Goal: Information Seeking & Learning: Understand process/instructions

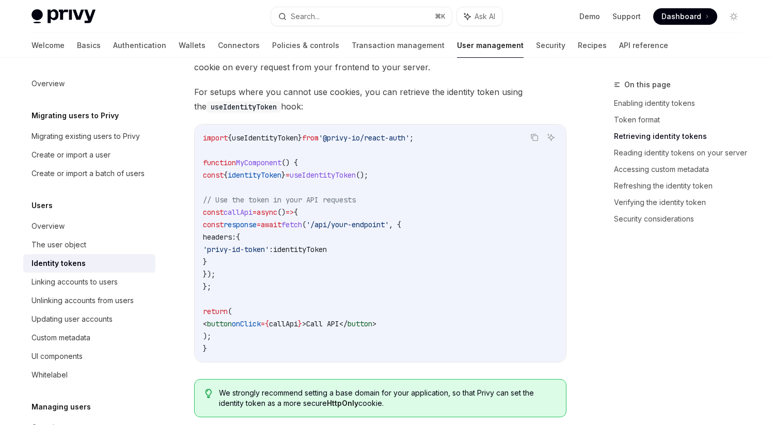
scroll to position [951, 0]
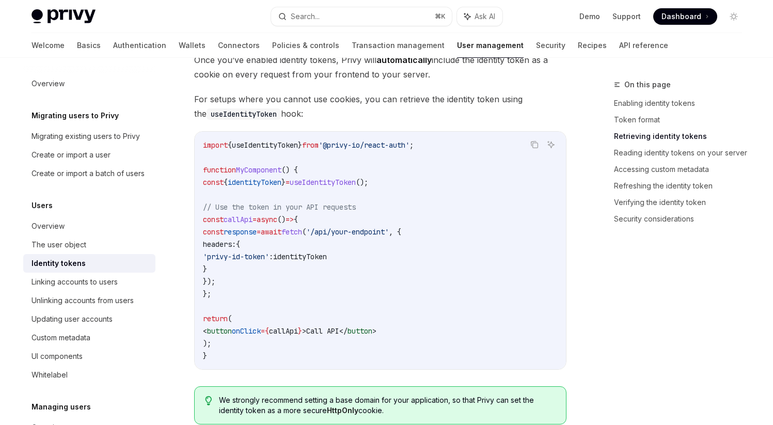
click at [268, 145] on span "useIdentityToken" at bounding box center [265, 144] width 66 height 9
click at [327, 261] on span "identityToken" at bounding box center [300, 256] width 54 height 9
click at [260, 144] on span "useIdentityToken" at bounding box center [265, 144] width 66 height 9
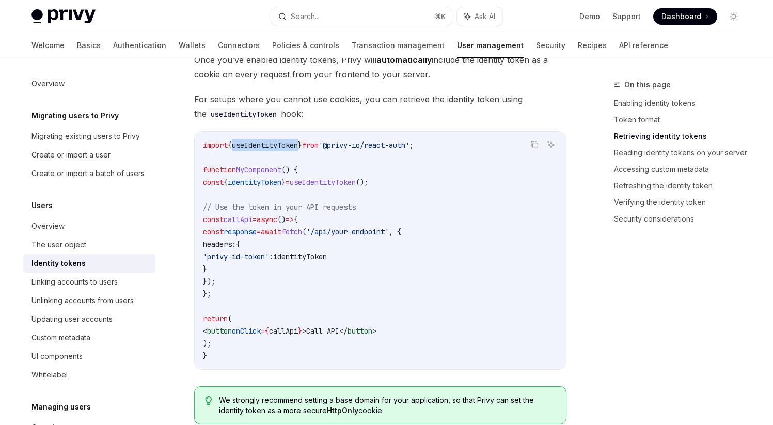
click at [331, 305] on code "import { useIdentityToken } from '@privy-io/react-auth' ; function MyComponent …" at bounding box center [380, 250] width 355 height 223
click at [253, 147] on span "useIdentityToken" at bounding box center [265, 144] width 66 height 9
drag, startPoint x: 229, startPoint y: 241, endPoint x: 259, endPoint y: 268, distance: 40.6
click at [259, 268] on code "import { useIdentityToken } from '@privy-io/react-auth' ; function MyComponent …" at bounding box center [380, 250] width 355 height 223
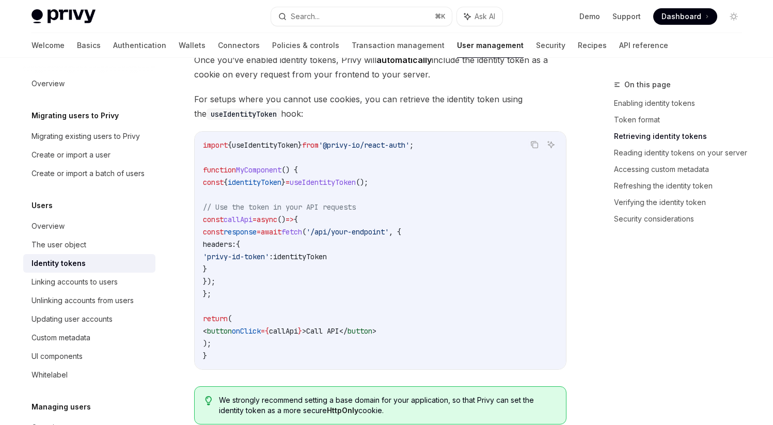
drag, startPoint x: 228, startPoint y: 244, endPoint x: 263, endPoint y: 274, distance: 45.8
click at [263, 274] on code "import { useIdentityToken } from '@privy-io/react-auth' ; function MyComponent …" at bounding box center [380, 250] width 355 height 223
drag, startPoint x: 229, startPoint y: 246, endPoint x: 248, endPoint y: 264, distance: 26.7
click at [248, 264] on code "import { useIdentityToken } from '@privy-io/react-auth' ; function MyComponent …" at bounding box center [380, 250] width 355 height 223
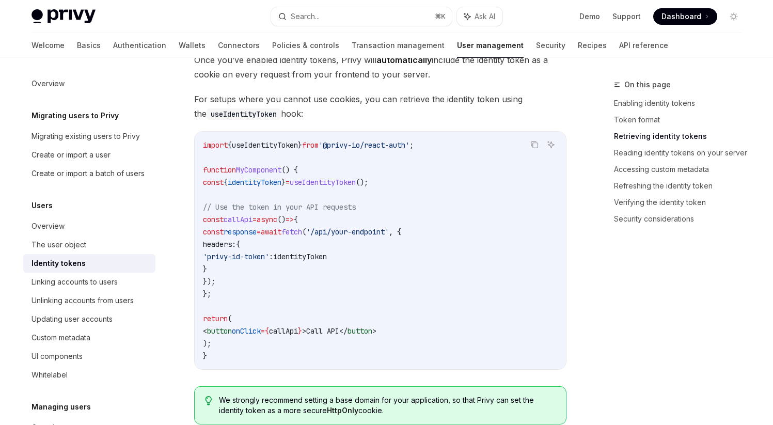
click at [248, 264] on code "import { useIdentityToken } from '@privy-io/react-auth' ; function MyComponent …" at bounding box center [380, 250] width 355 height 223
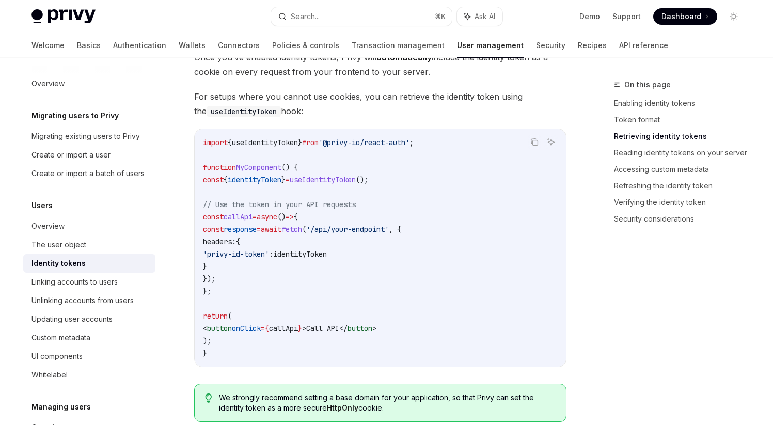
scroll to position [956, 0]
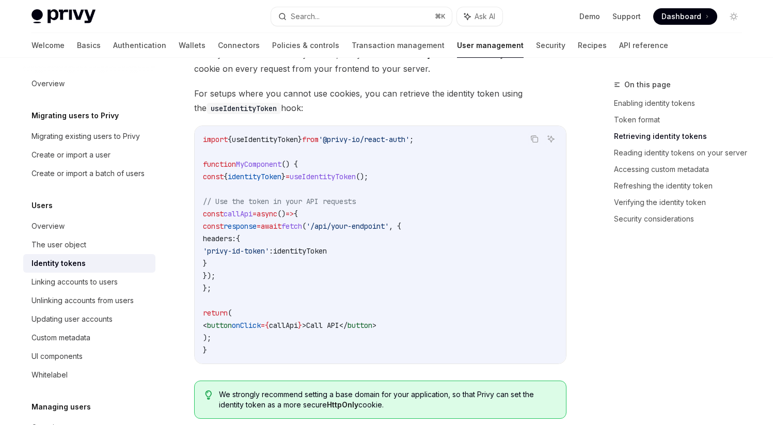
drag, startPoint x: 212, startPoint y: 214, endPoint x: 242, endPoint y: 282, distance: 74.3
click at [242, 282] on code "import { useIdentityToken } from '@privy-io/react-auth' ; function MyComponent …" at bounding box center [380, 244] width 355 height 223
drag, startPoint x: 203, startPoint y: 139, endPoint x: 468, endPoint y: 130, distance: 265.1
click at [468, 130] on div "import { useIdentityToken } from '@privy-io/react-auth' ; function MyComponent …" at bounding box center [380, 245] width 371 height 238
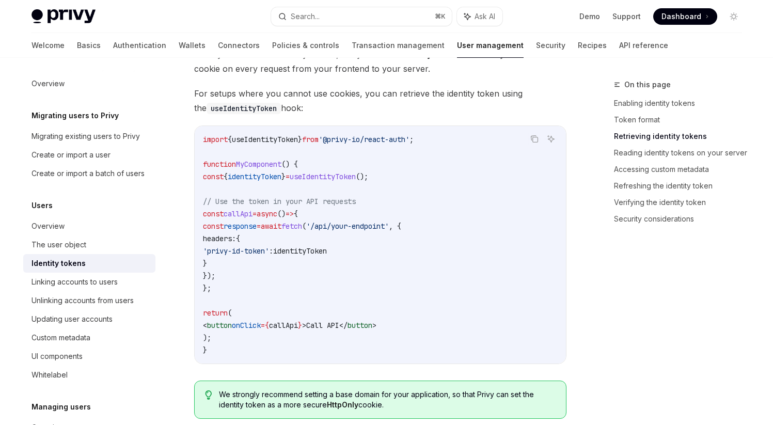
click at [263, 137] on span "useIdentityToken" at bounding box center [265, 139] width 66 height 9
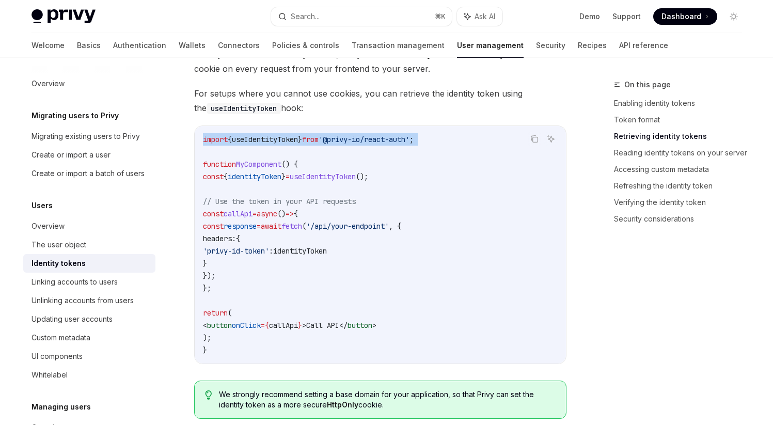
click at [263, 137] on span "useIdentityToken" at bounding box center [265, 139] width 66 height 9
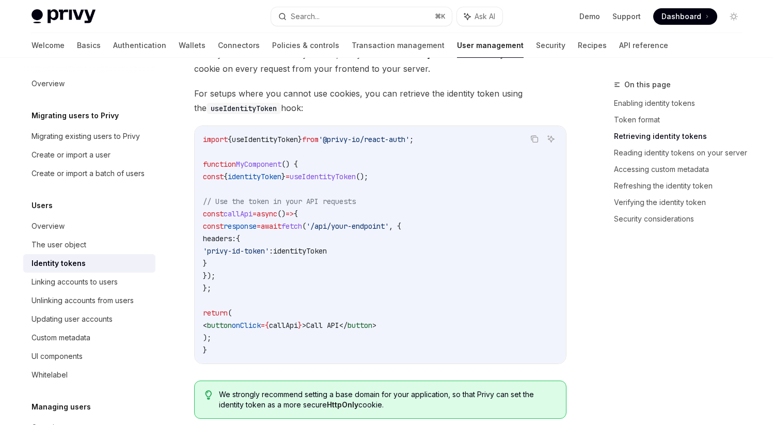
click at [263, 137] on span "useIdentityToken" at bounding box center [265, 139] width 66 height 9
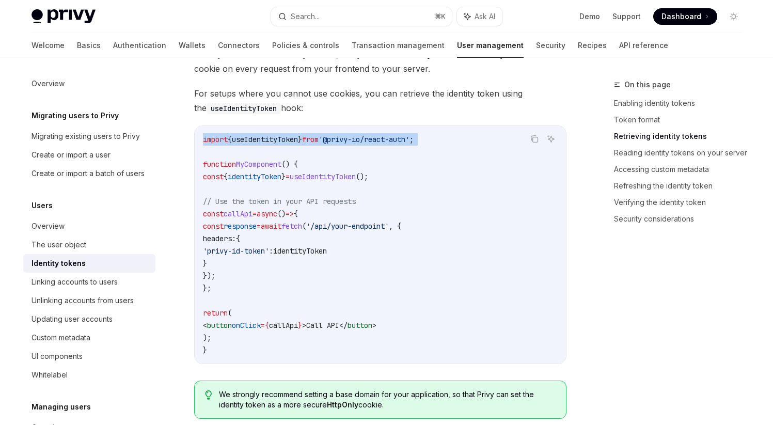
click at [349, 141] on span "'@privy-io/react-auth'" at bounding box center [364, 139] width 91 height 9
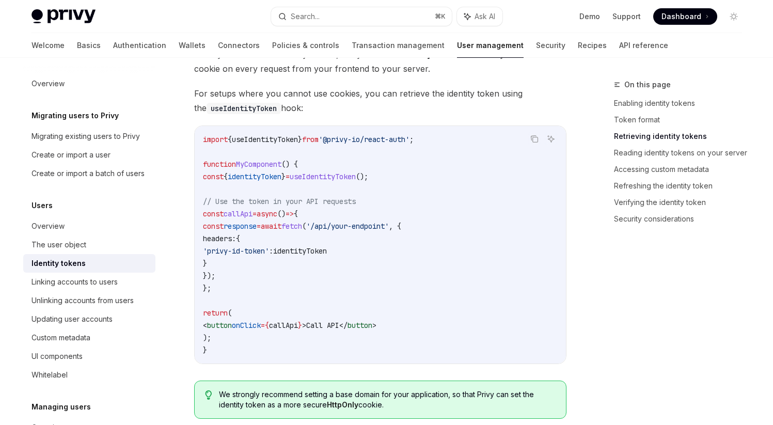
click at [349, 141] on span "'@privy-io/react-auth'" at bounding box center [364, 139] width 91 height 9
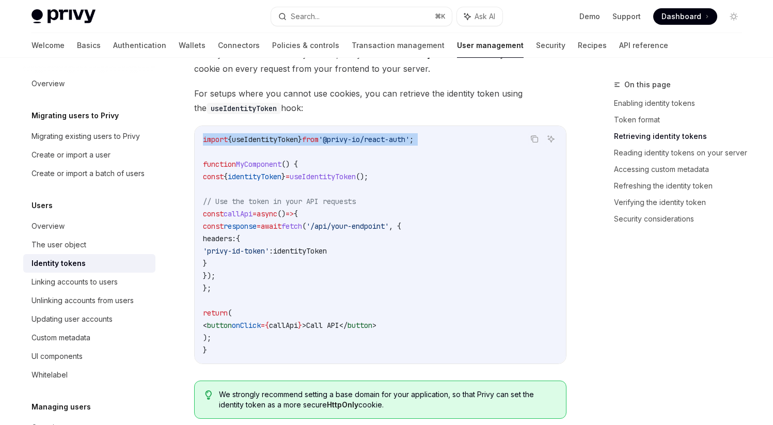
click at [232, 143] on span "{" at bounding box center [230, 139] width 4 height 9
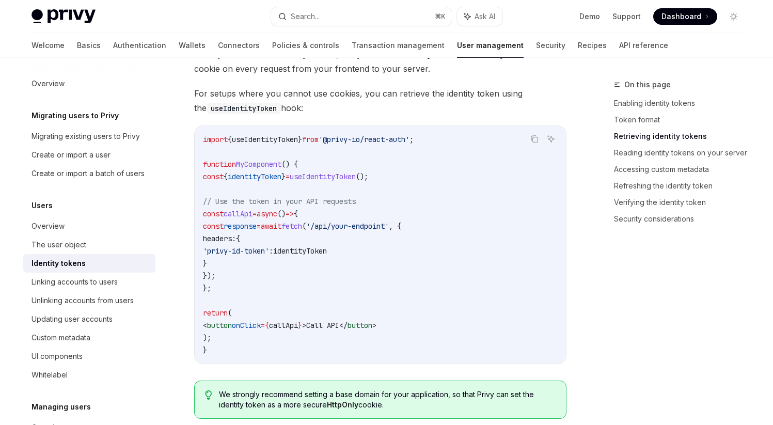
click at [263, 138] on span "useIdentityToken" at bounding box center [265, 139] width 66 height 9
copy span "useIdentityToken"
drag, startPoint x: 212, startPoint y: 178, endPoint x: 462, endPoint y: 177, distance: 250.5
click at [462, 177] on code "import { useIdentityToken } from '@privy-io/react-auth' ; function MyComponent …" at bounding box center [380, 244] width 355 height 223
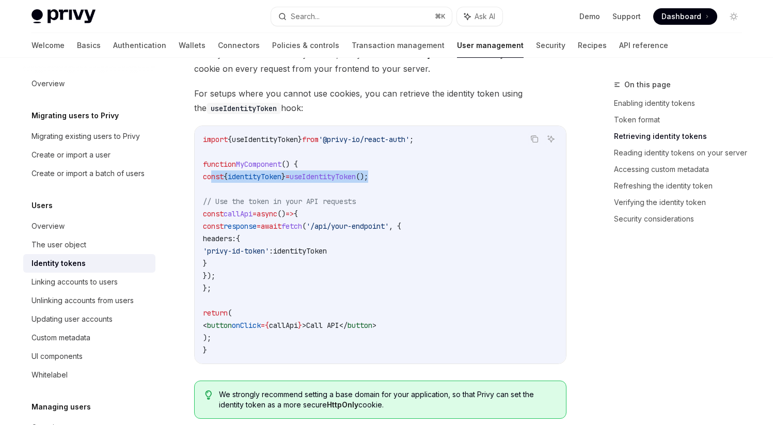
copy span "const { identityToken } = useIdentityToken ();"
